Goal: Task Accomplishment & Management: Complete application form

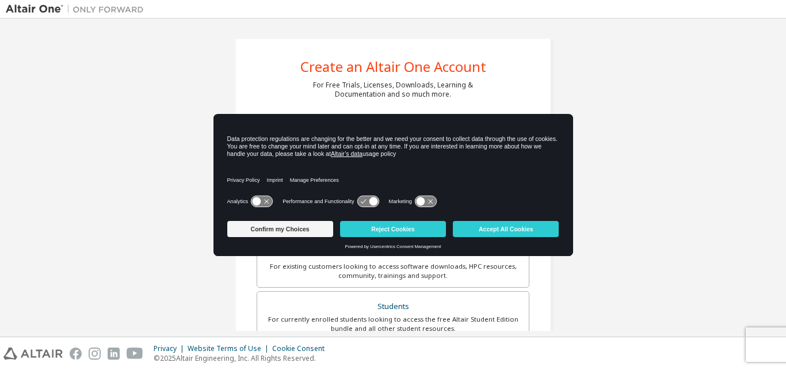
click at [255, 199] on icon at bounding box center [257, 201] width 9 height 9
click at [367, 201] on icon at bounding box center [367, 201] width 21 height 11
click at [372, 197] on icon at bounding box center [367, 201] width 21 height 11
click at [418, 199] on icon at bounding box center [420, 201] width 9 height 9
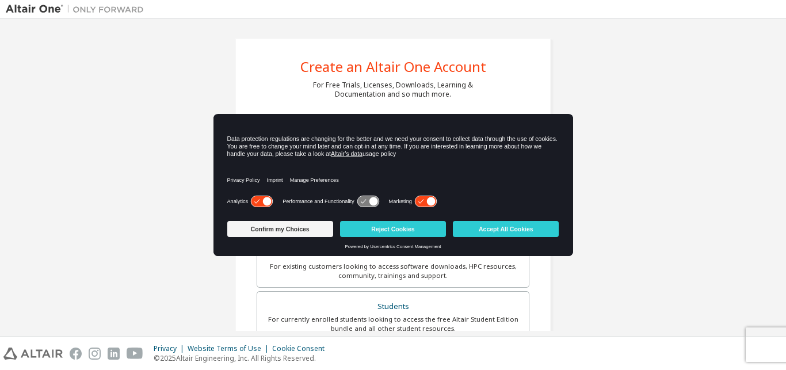
click at [358, 199] on icon at bounding box center [367, 201] width 21 height 11
click at [367, 200] on icon at bounding box center [367, 201] width 21 height 11
click at [359, 200] on icon at bounding box center [367, 201] width 21 height 11
click at [488, 229] on button "Accept All Cookies" at bounding box center [506, 229] width 106 height 16
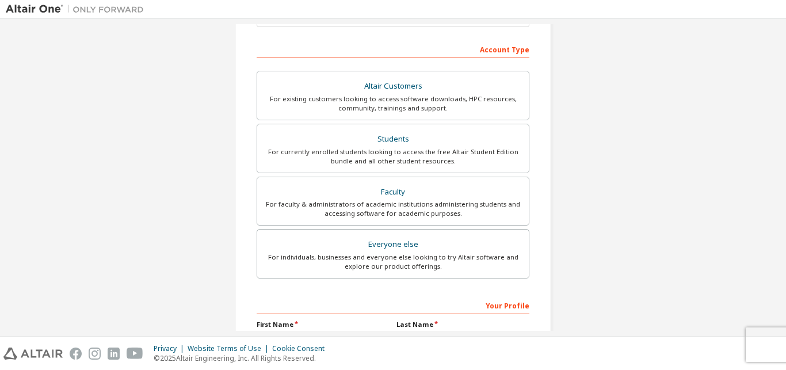
scroll to position [22, 0]
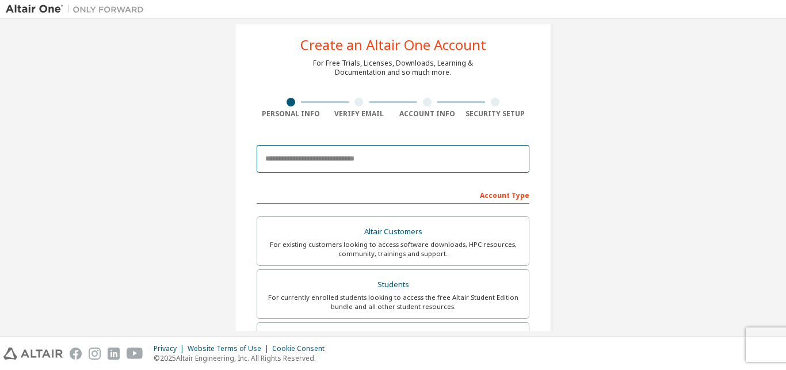
click at [278, 156] on input "email" at bounding box center [393, 159] width 273 height 28
type input "**********"
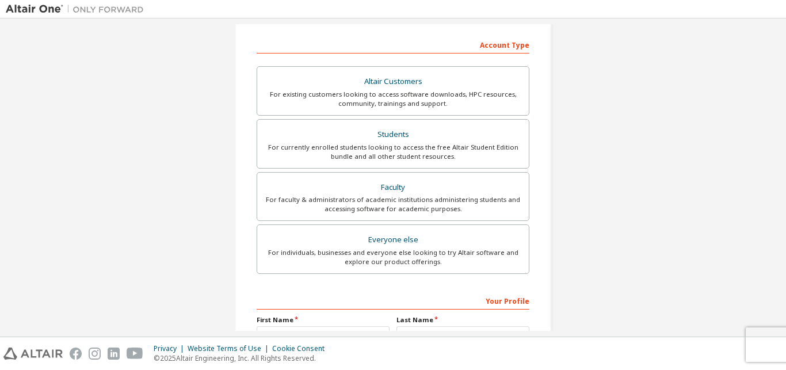
scroll to position [181, 0]
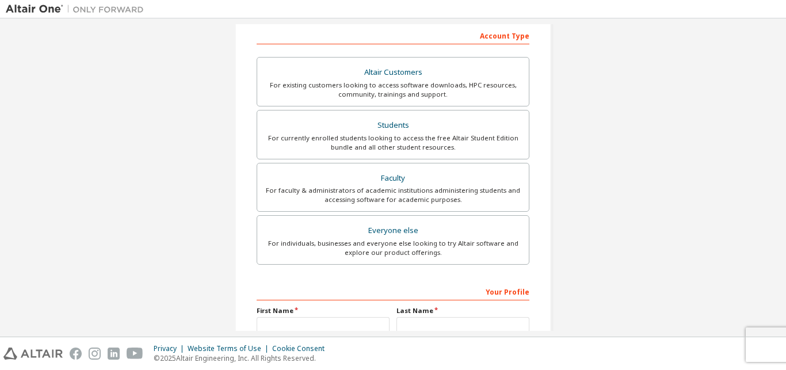
click at [251, 285] on div "**********" at bounding box center [393, 148] width 316 height 582
click at [257, 287] on div "Your Profile" at bounding box center [393, 291] width 273 height 18
click at [270, 298] on div "Your Profile" at bounding box center [393, 291] width 273 height 18
click at [278, 330] on input "text" at bounding box center [323, 326] width 133 height 19
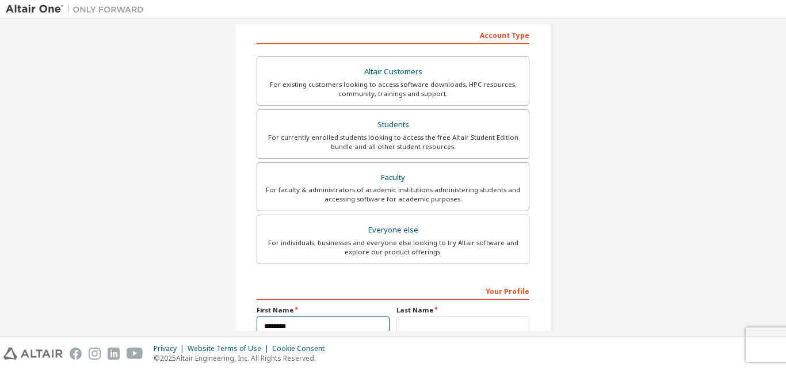
type input "********"
click at [413, 329] on input "text" at bounding box center [462, 325] width 133 height 19
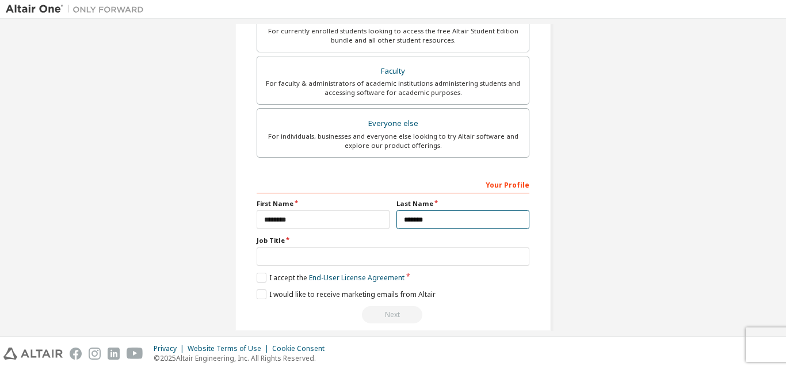
scroll to position [303, 0]
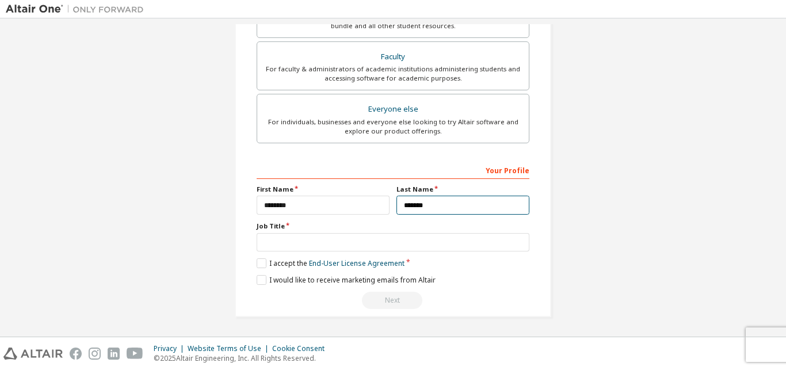
type input "*******"
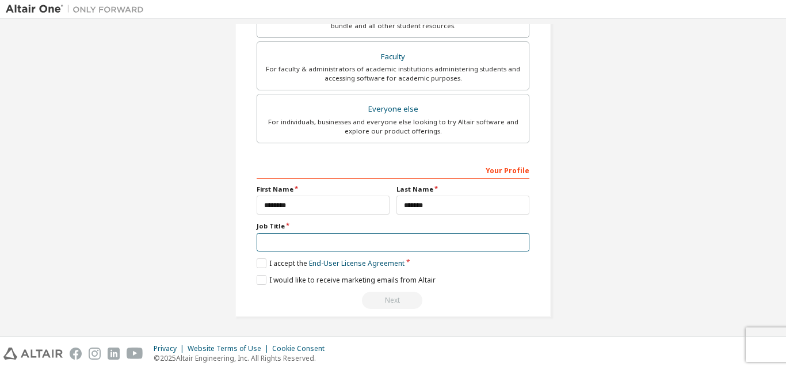
click at [284, 243] on input "text" at bounding box center [393, 242] width 273 height 19
type input "**********"
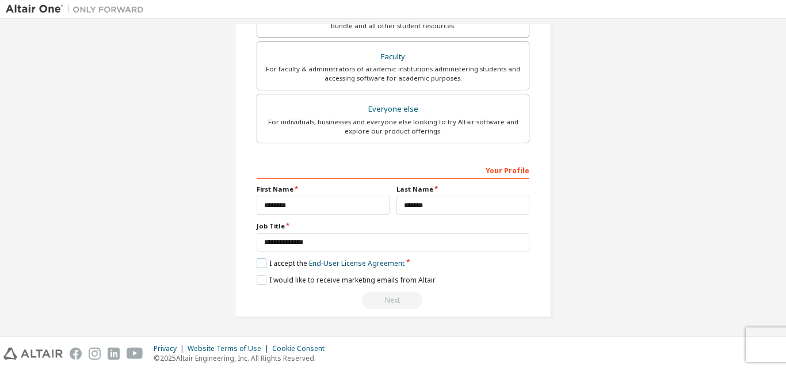
click at [257, 263] on label "I accept the End-User License Agreement" at bounding box center [331, 263] width 148 height 10
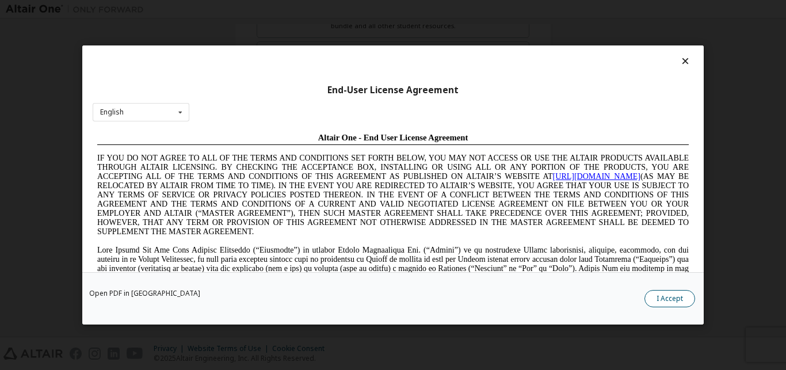
scroll to position [0, 0]
click at [656, 297] on button "I Accept" at bounding box center [669, 298] width 51 height 17
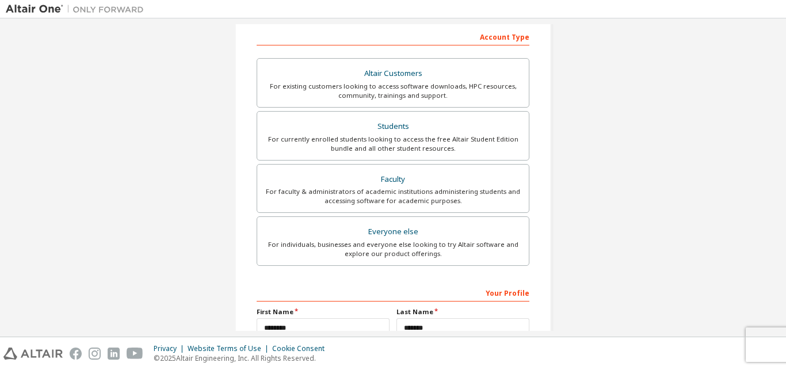
scroll to position [142, 0]
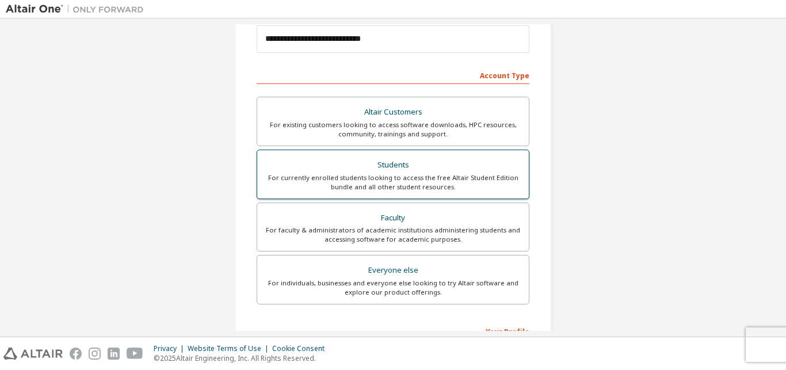
click at [342, 182] on div "For currently enrolled students looking to access the free Altair Student Editi…" at bounding box center [393, 182] width 258 height 18
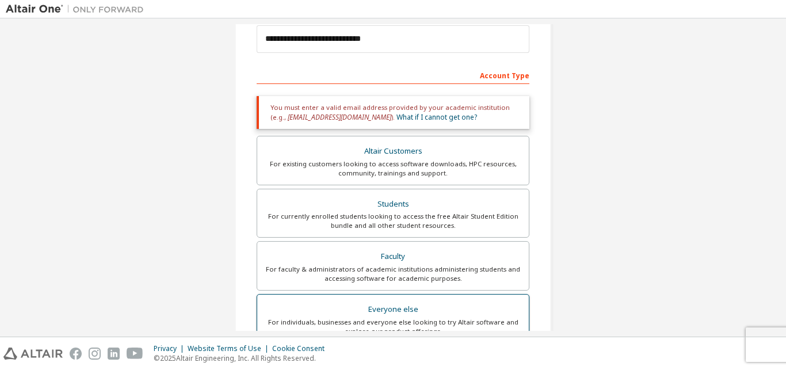
click at [380, 303] on div "Everyone else" at bounding box center [393, 309] width 258 height 16
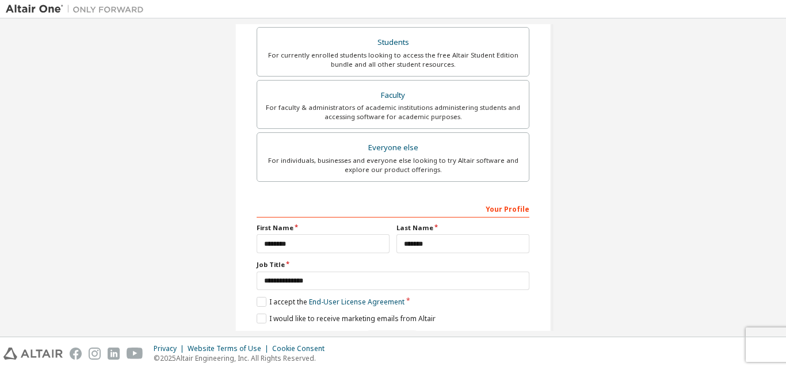
scroll to position [303, 0]
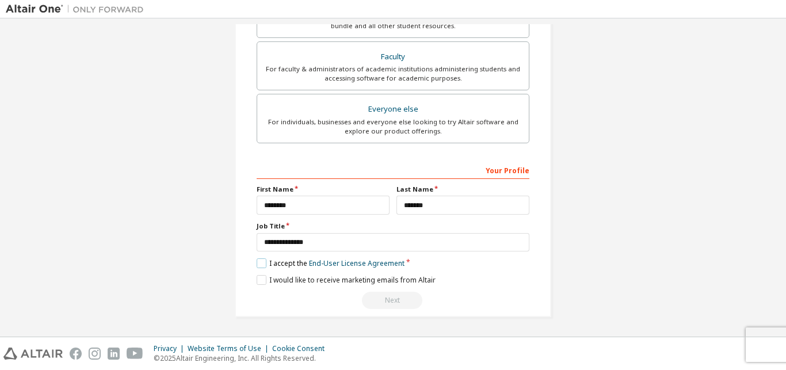
click at [258, 259] on label "I accept the End-User License Agreement" at bounding box center [331, 263] width 148 height 10
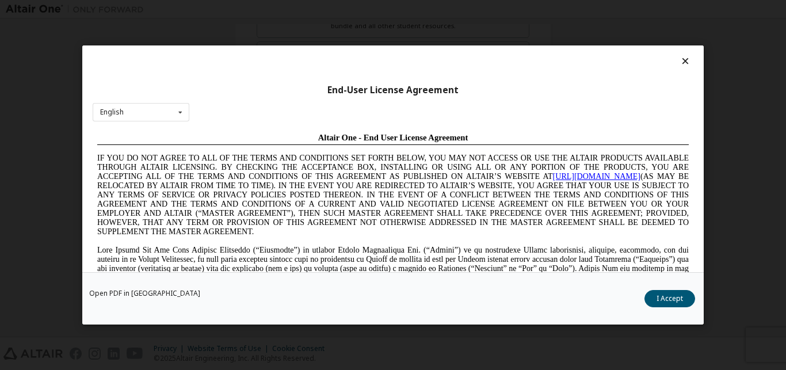
scroll to position [0, 0]
click at [686, 299] on button "I Accept" at bounding box center [669, 298] width 51 height 17
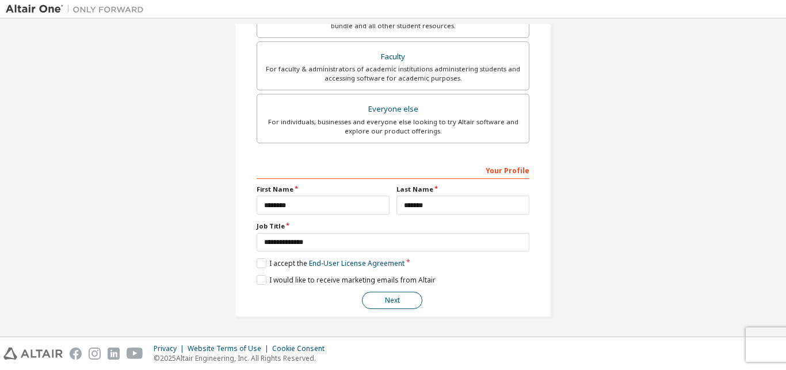
click at [365, 293] on button "Next" at bounding box center [392, 300] width 60 height 17
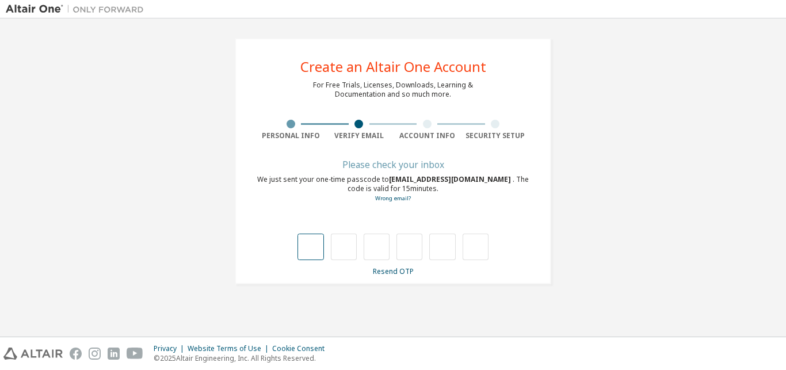
type input "*"
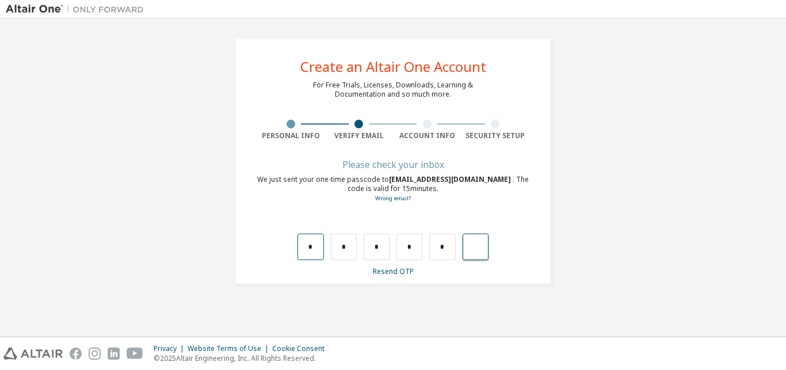
type input "*"
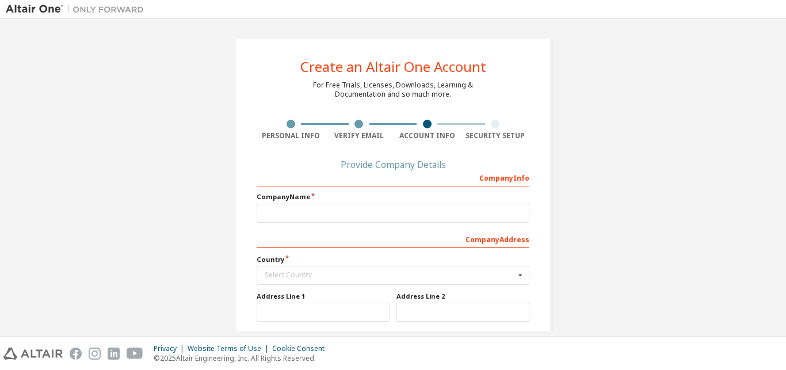
drag, startPoint x: 782, startPoint y: 171, endPoint x: 778, endPoint y: 197, distance: 26.3
click at [778, 197] on div "Create an Altair One Account For Free Trials, Licenses, Downloads, Learning & D…" at bounding box center [393, 177] width 786 height 318
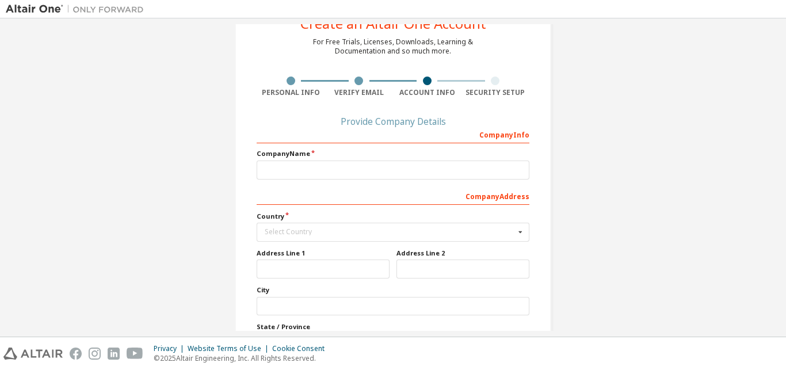
scroll to position [41, 0]
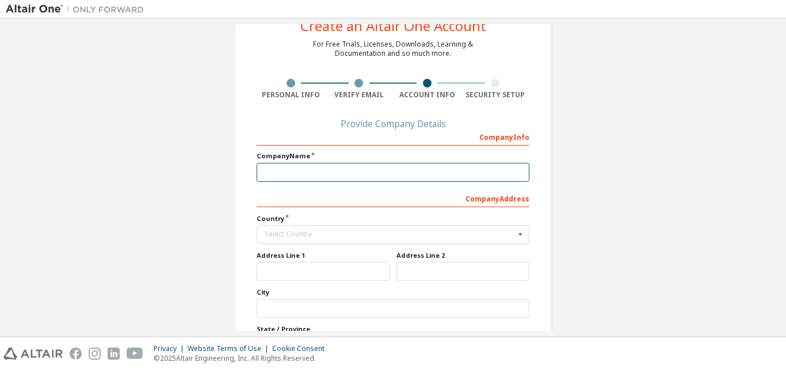
click at [272, 181] on input "text" at bounding box center [393, 172] width 273 height 19
type input "**********"
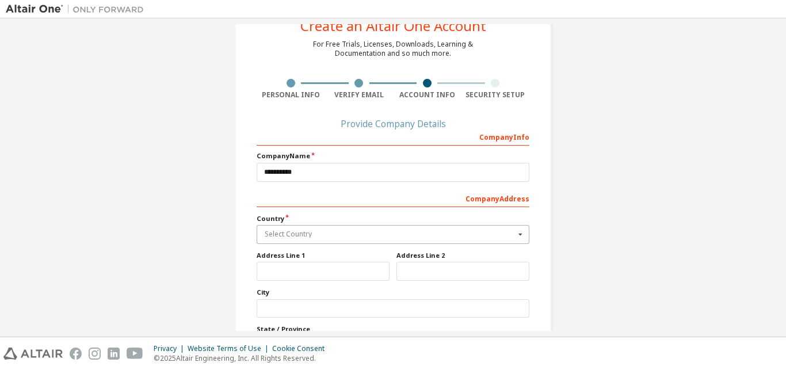
click at [279, 239] on input "text" at bounding box center [394, 235] width 272 height 18
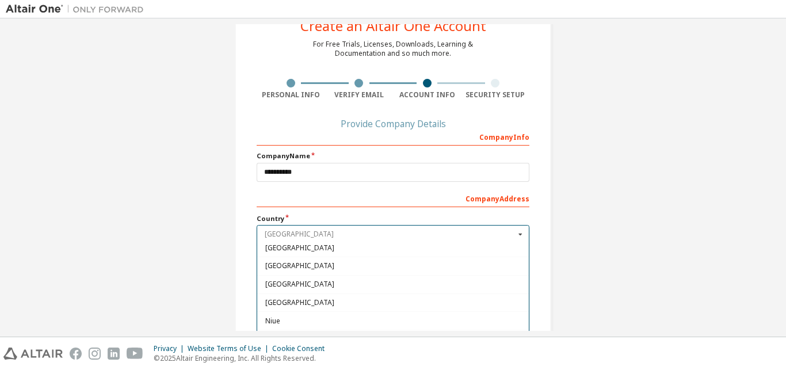
scroll to position [2839, 0]
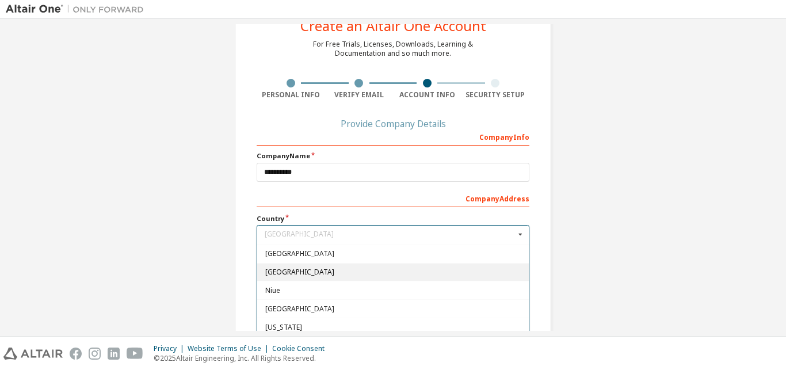
click at [288, 275] on span "[GEOGRAPHIC_DATA]" at bounding box center [393, 272] width 256 height 7
click at [288, 275] on input "text" at bounding box center [323, 271] width 133 height 19
type input "***"
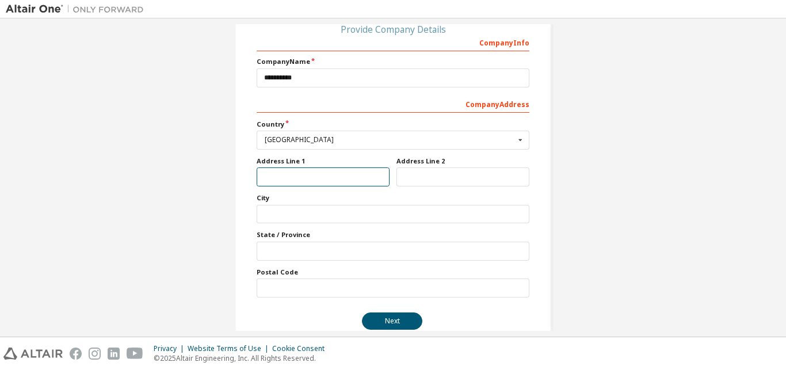
scroll to position [157, 0]
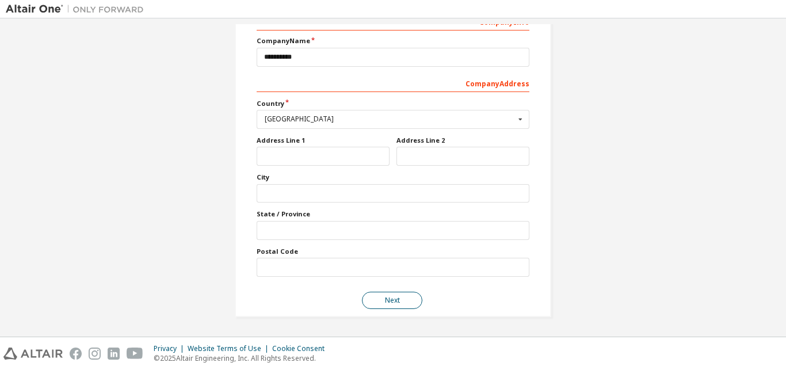
click at [385, 303] on button "Next" at bounding box center [392, 300] width 60 height 17
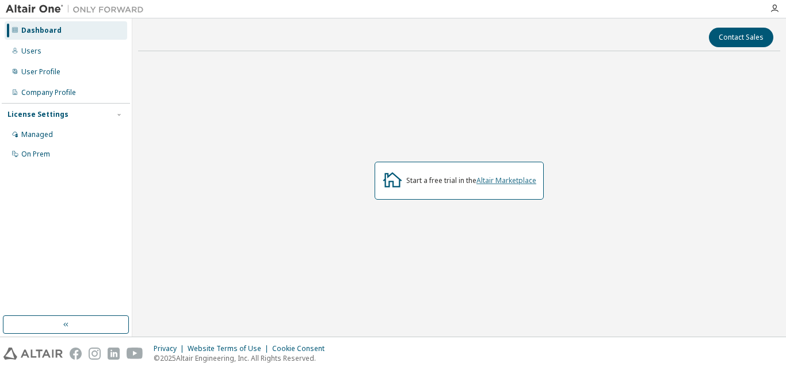
click at [488, 179] on link "Altair Marketplace" at bounding box center [506, 180] width 60 height 10
